Goal: Task Accomplishment & Management: Manage account settings

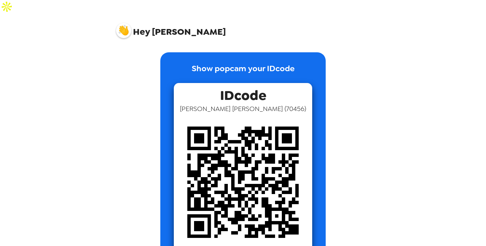
scroll to position [12, 0]
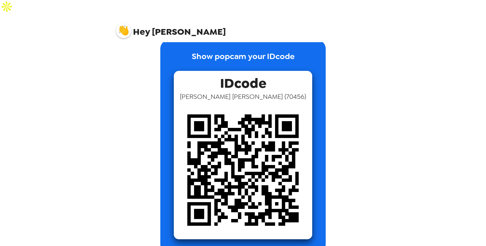
click at [136, 20] on span "Hey [PERSON_NAME]" at bounding box center [171, 28] width 110 height 17
click at [230, 138] on img at bounding box center [243, 170] width 138 height 138
